Goal: Information Seeking & Learning: Learn about a topic

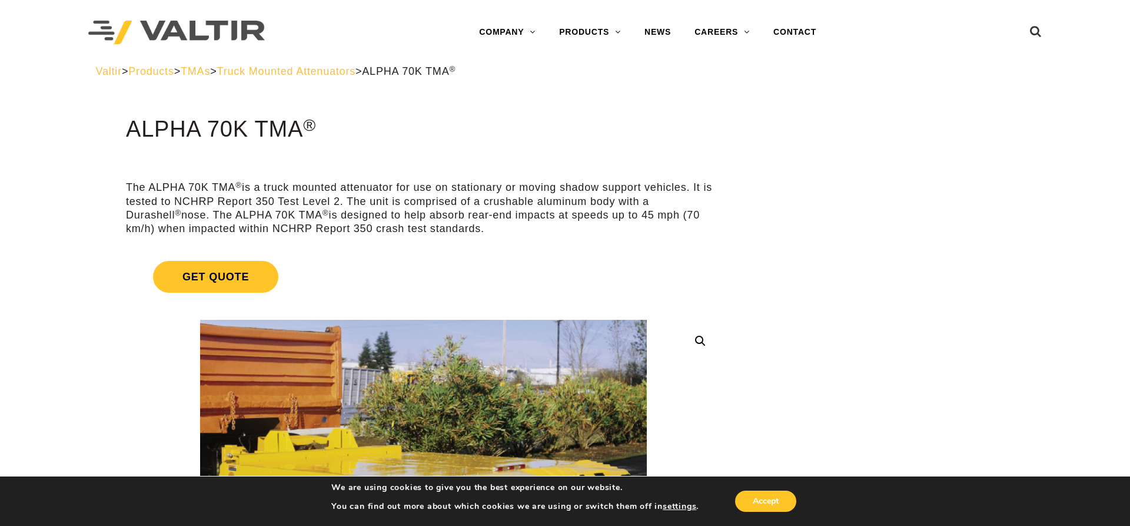
click at [334, 69] on span "Truck Mounted Attenuators" at bounding box center [286, 71] width 138 height 12
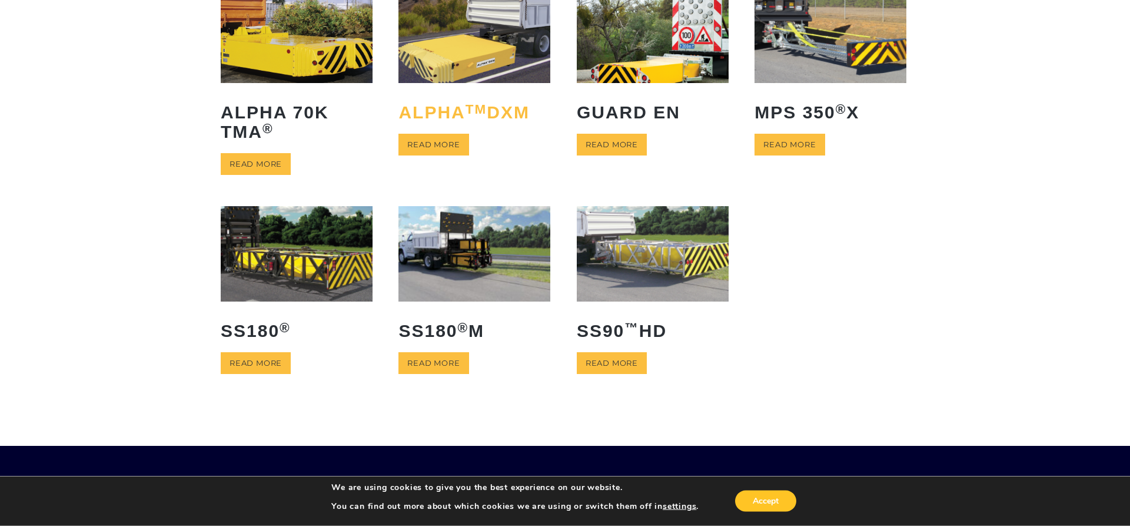
scroll to position [120, 0]
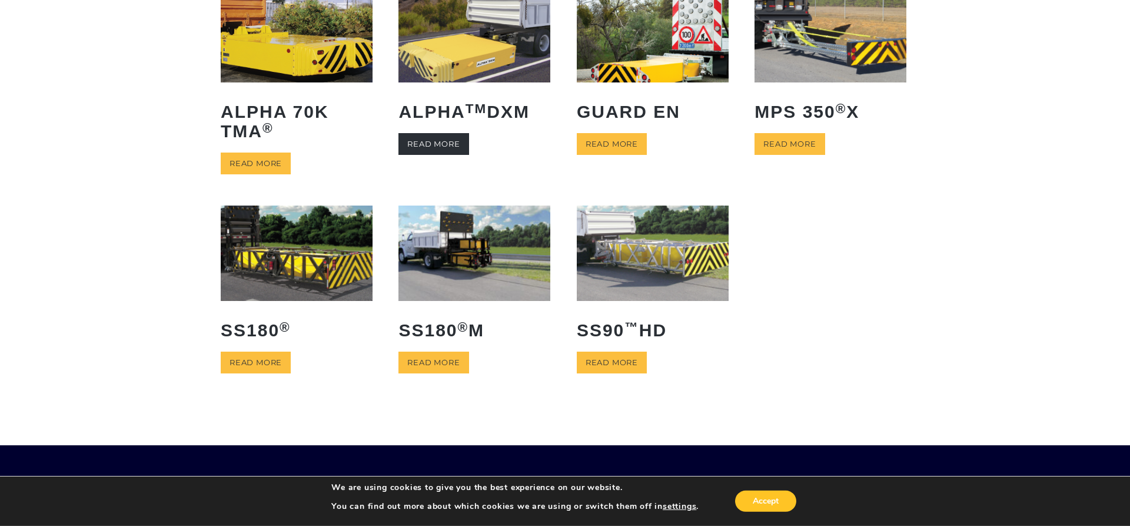
click at [445, 146] on link "Read more" at bounding box center [434, 144] width 70 height 22
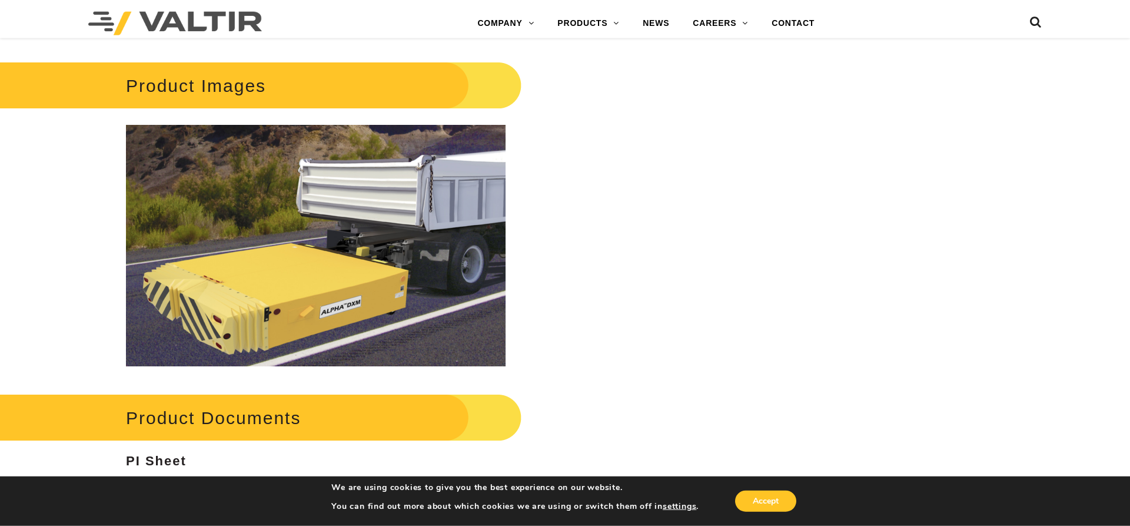
scroll to position [1314, 0]
